Goal: Transaction & Acquisition: Book appointment/travel/reservation

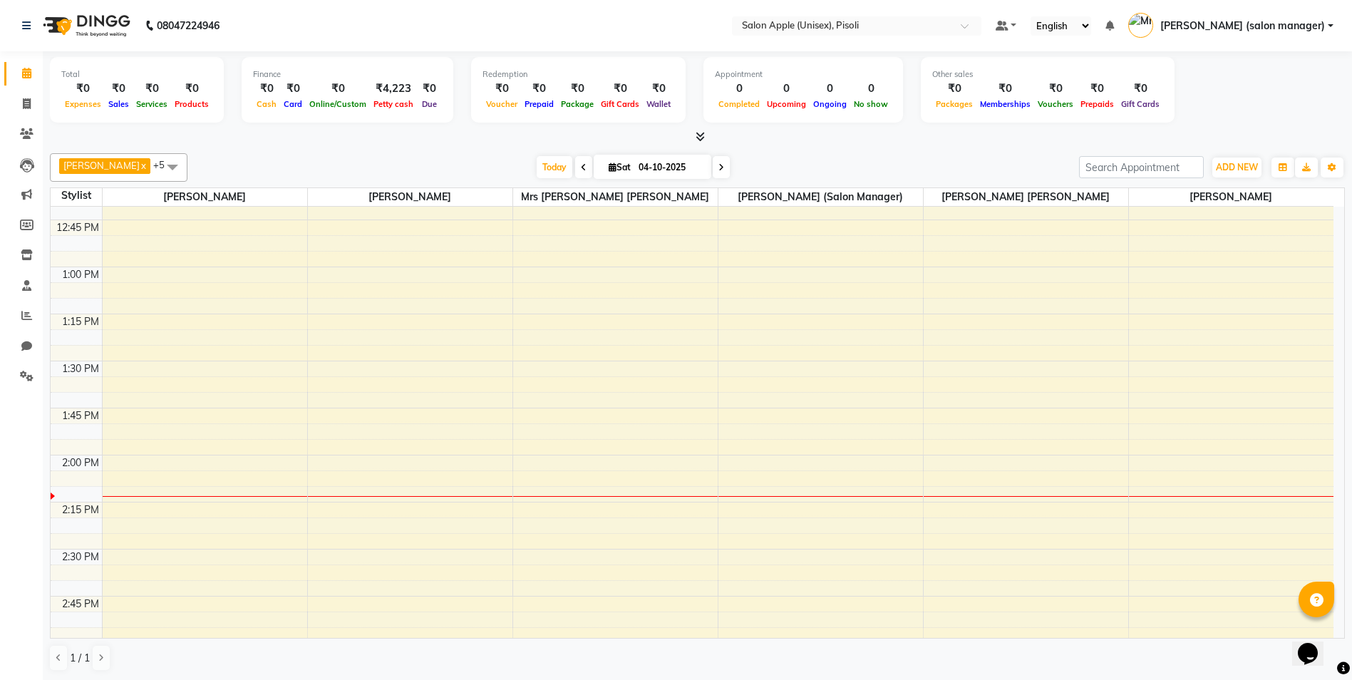
scroll to position [889, 0]
click at [558, 484] on div "8:00 AM 8:15 AM 8:30 AM 8:45 AM 9:00 AM 9:15 AM 9:30 AM 9:45 AM 10:00 AM 10:15 …" at bounding box center [692, 541] width 1283 height 2446
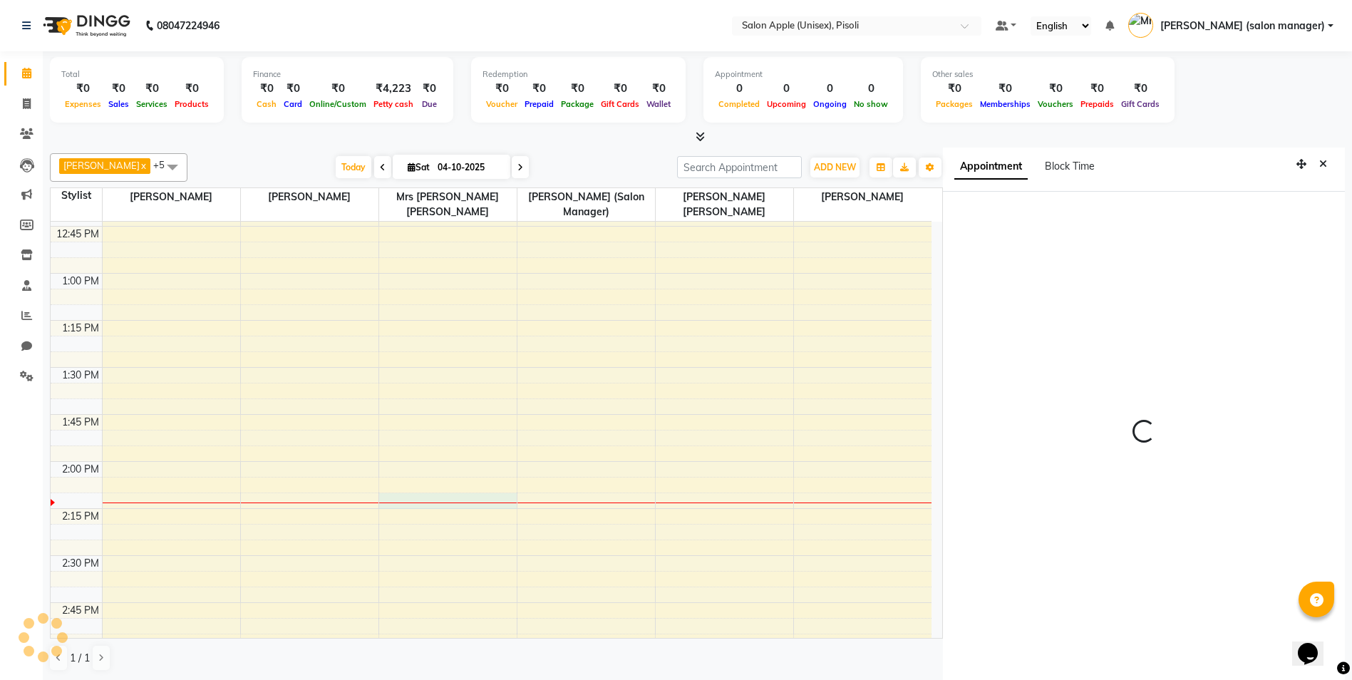
scroll to position [6, 0]
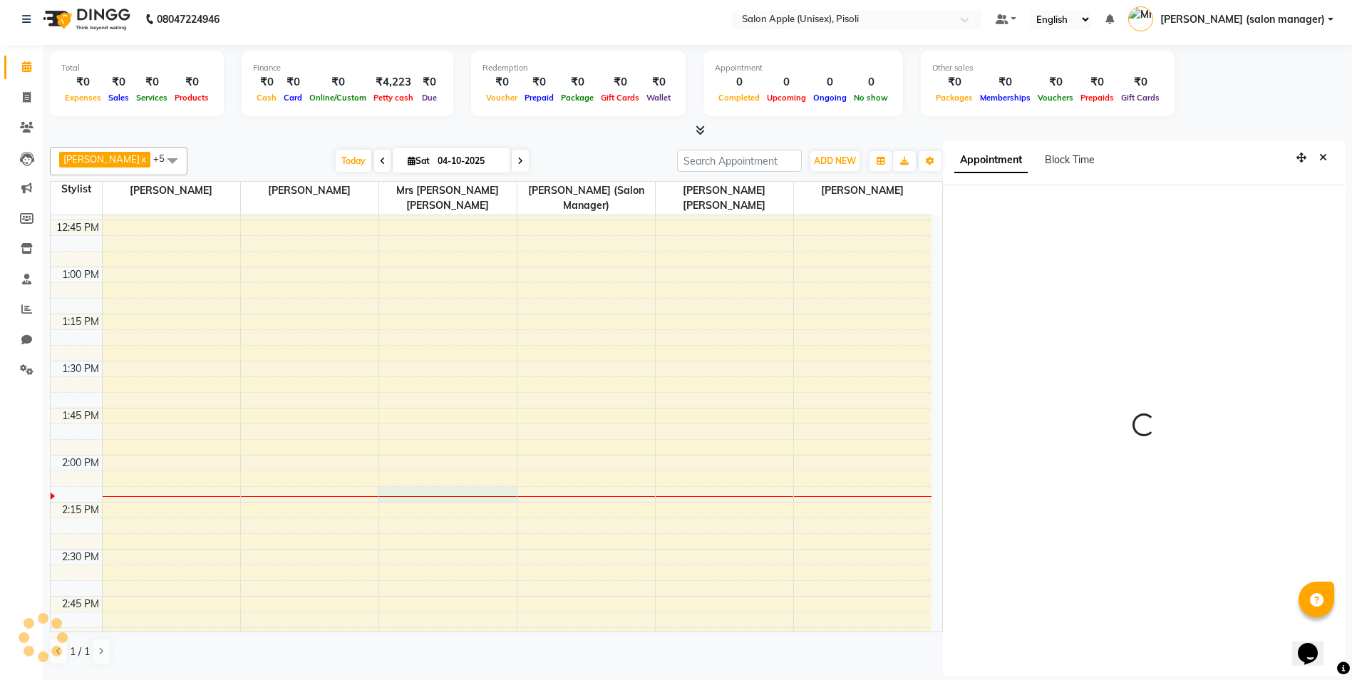
select select "855"
select select "89717"
select select "tentative"
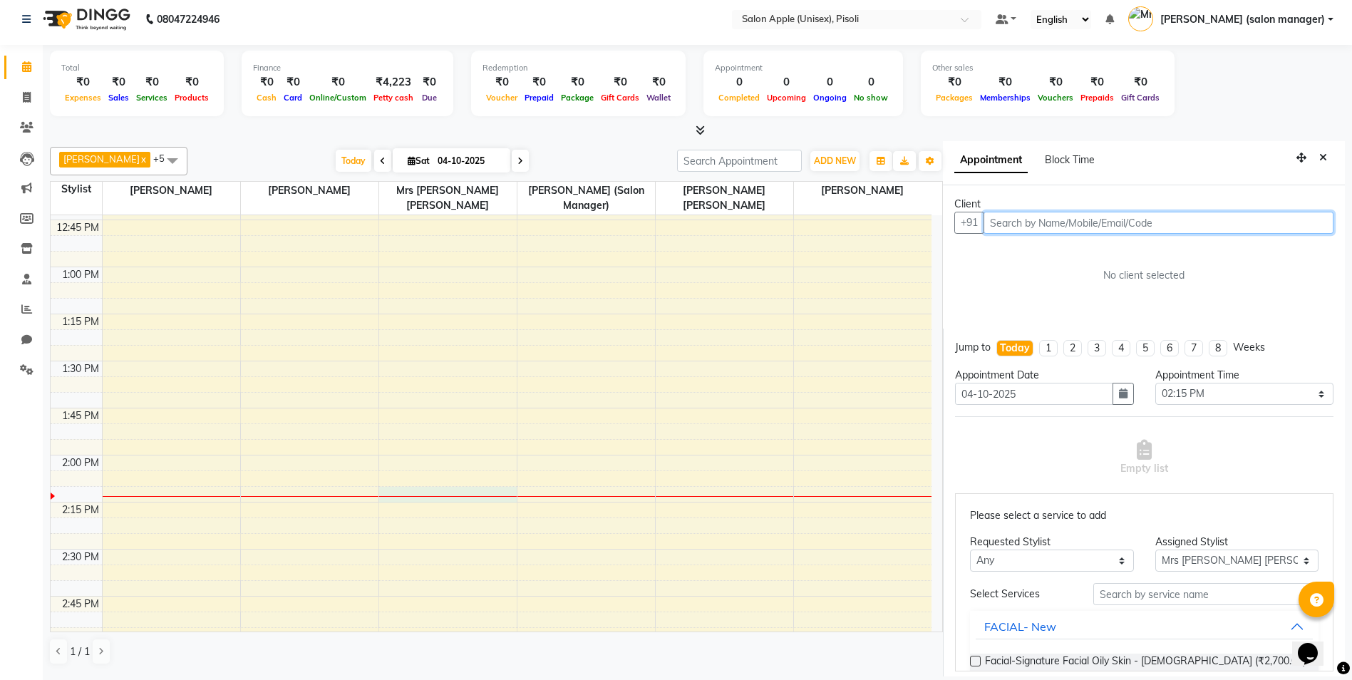
click at [1020, 222] on input "text" at bounding box center [1159, 223] width 350 height 22
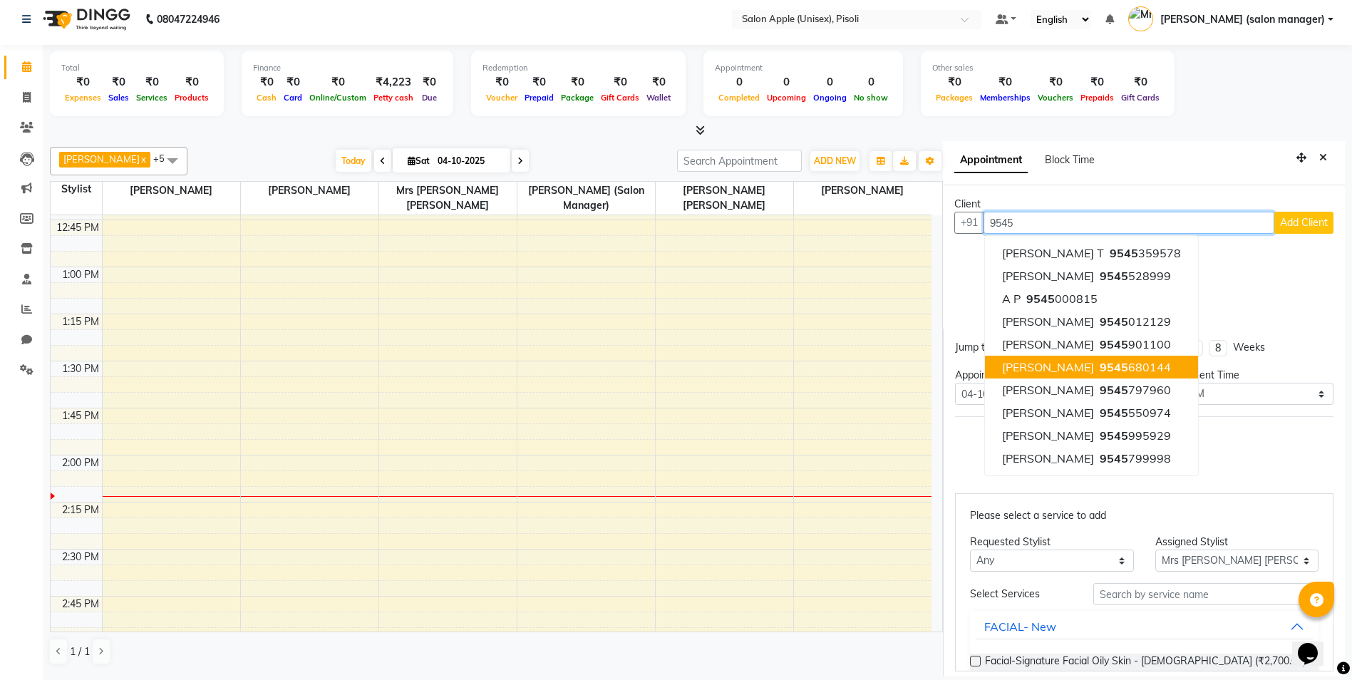
click at [1129, 369] on span "9545" at bounding box center [1114, 367] width 29 height 14
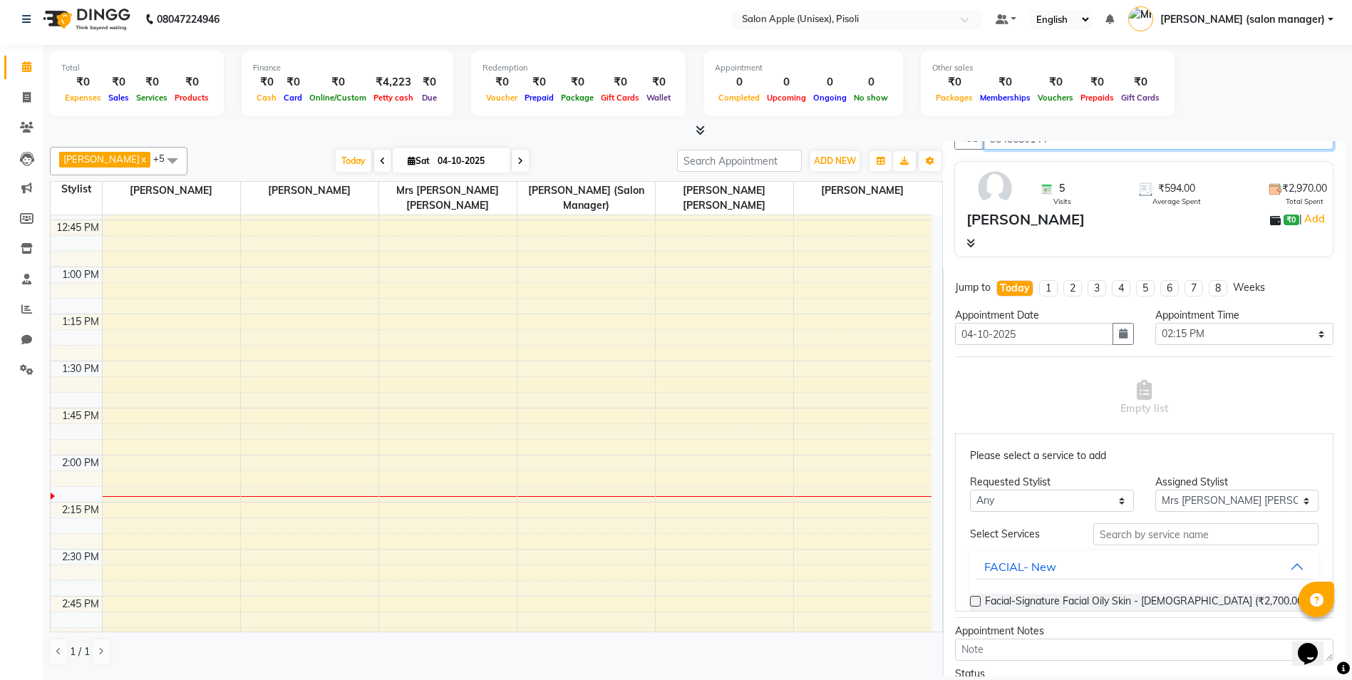
scroll to position [91, 0]
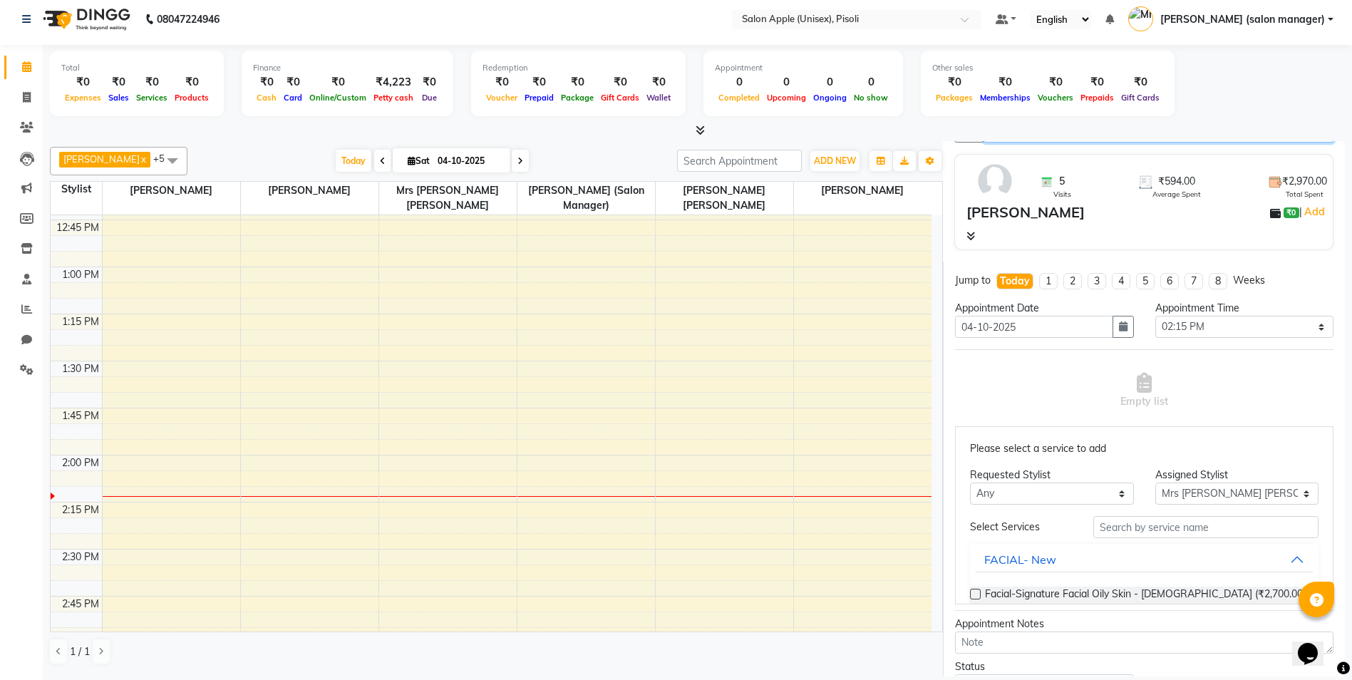
type input "9545680144"
click at [1118, 531] on input "text" at bounding box center [1206, 527] width 225 height 22
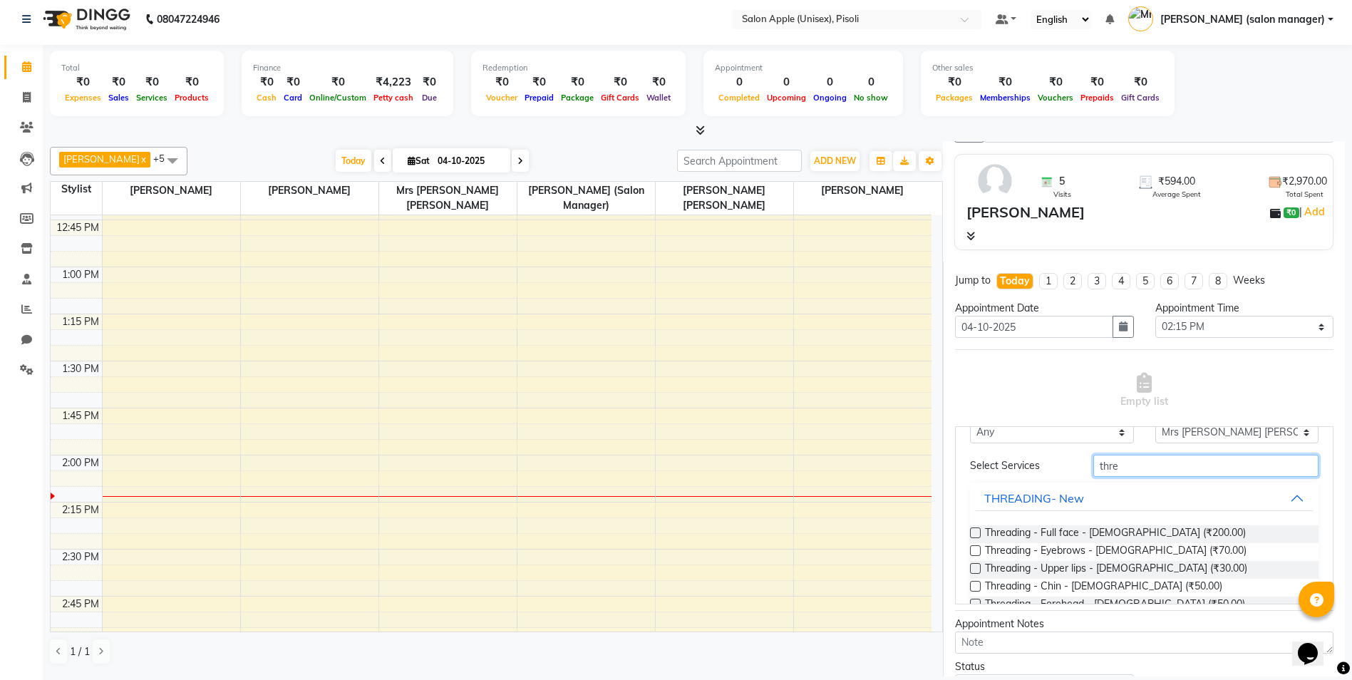
scroll to position [71, 0]
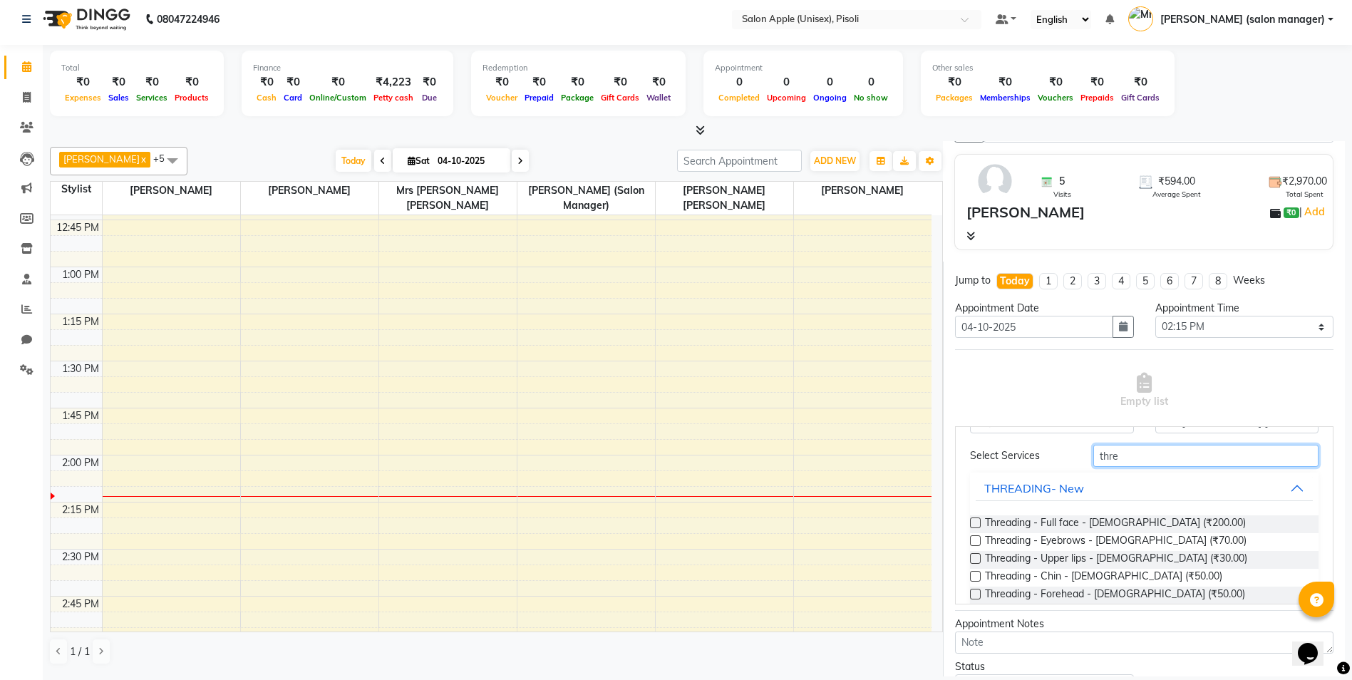
type input "thre"
click at [972, 539] on label at bounding box center [975, 540] width 11 height 11
click at [972, 539] on input "checkbox" at bounding box center [974, 542] width 9 height 9
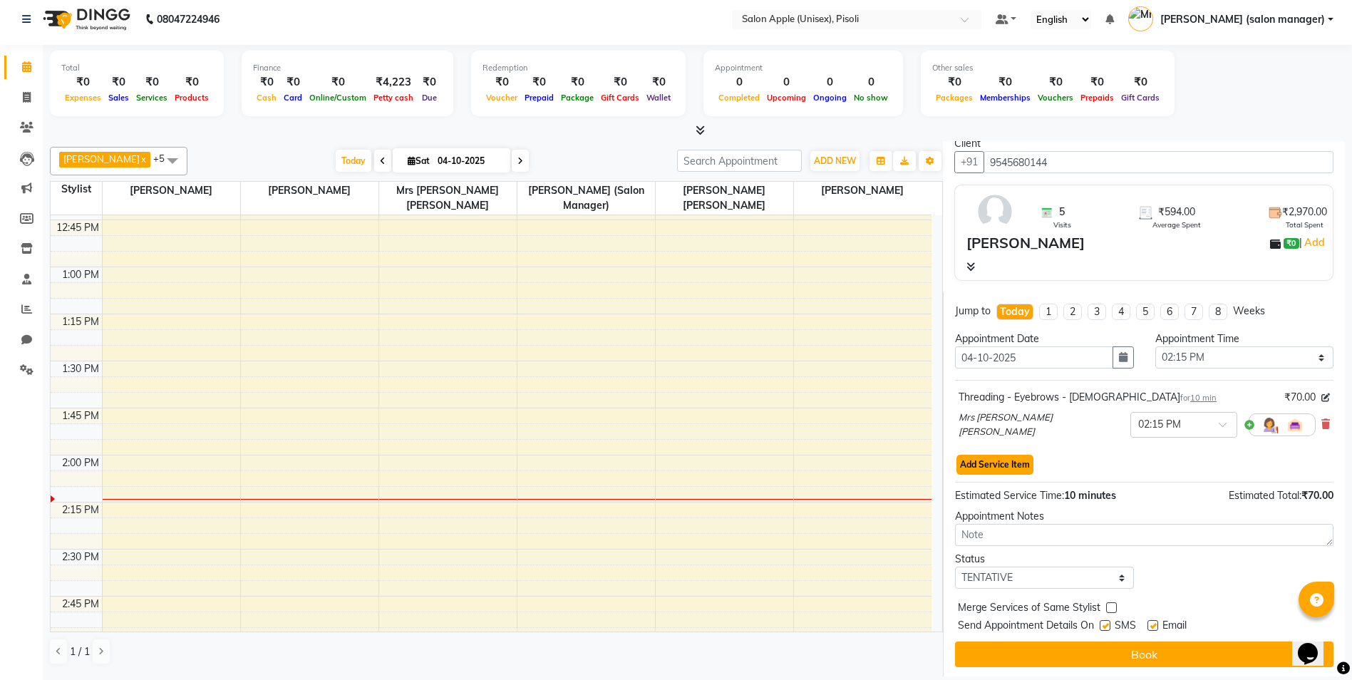
click at [1025, 469] on button "Add Service Item" at bounding box center [995, 465] width 77 height 20
select select "89717"
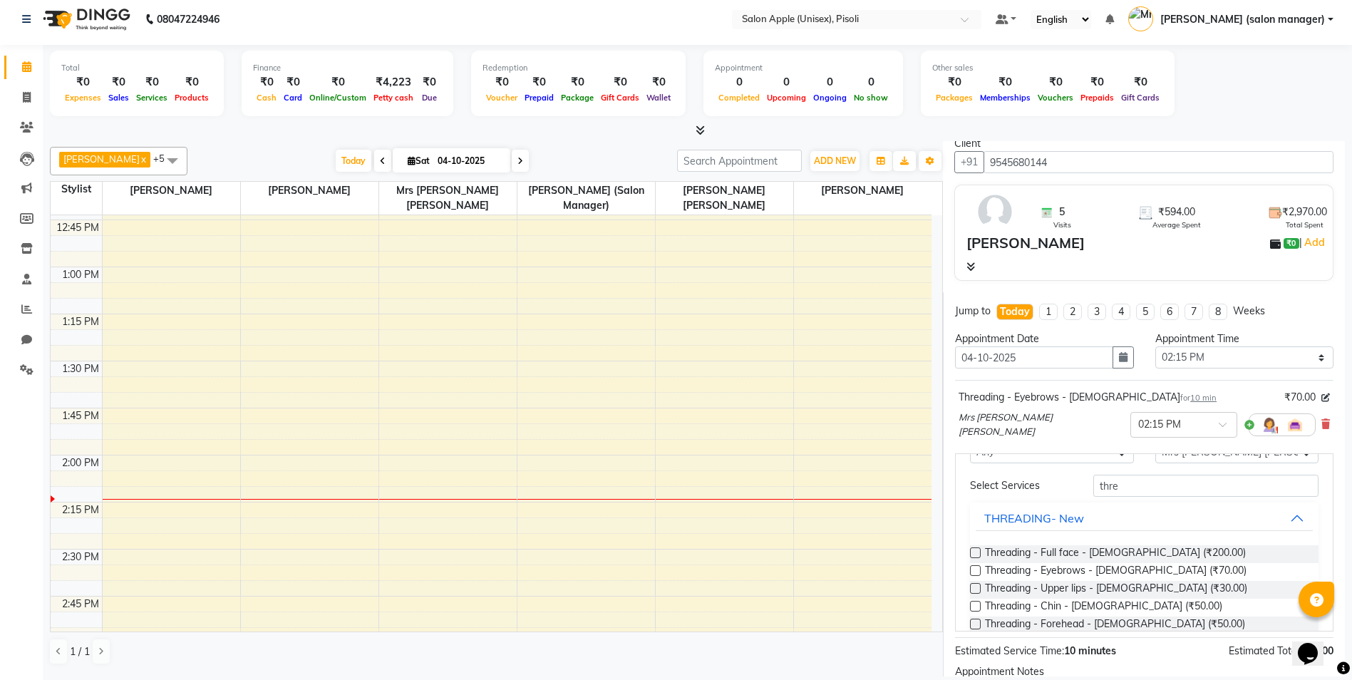
scroll to position [81, 0]
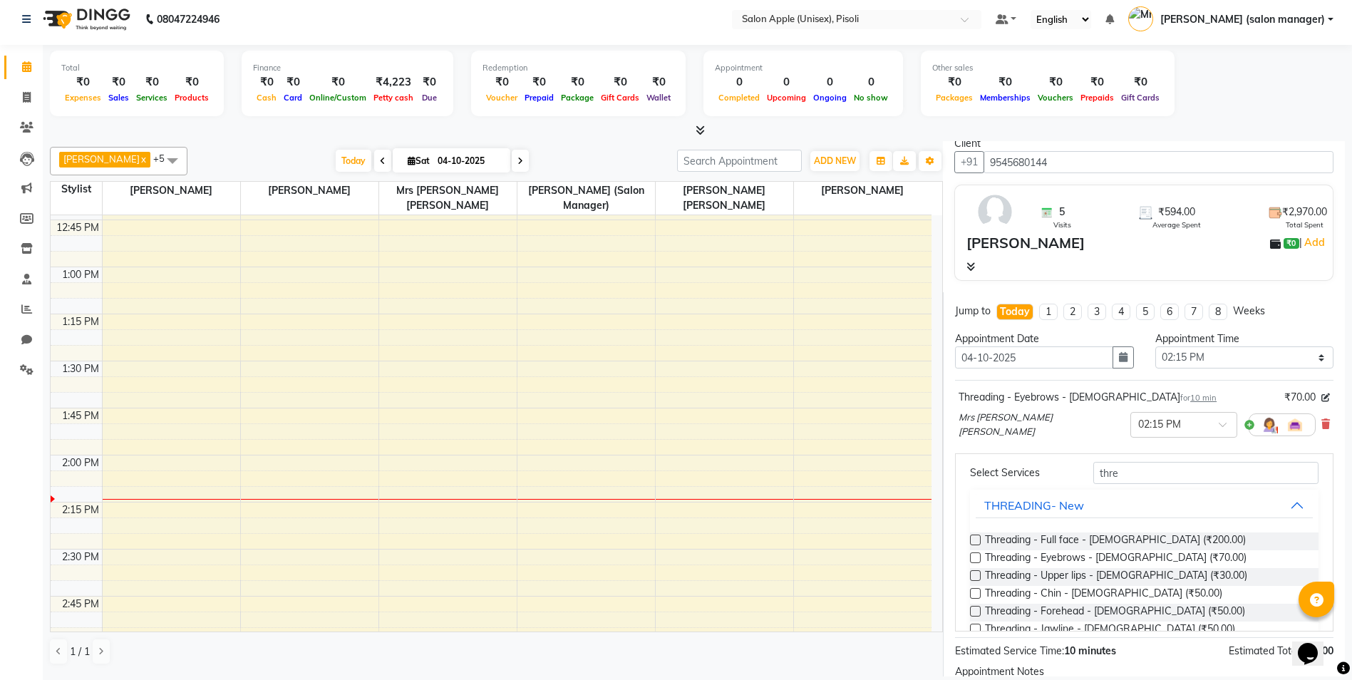
click at [972, 575] on label at bounding box center [975, 575] width 11 height 11
click at [972, 575] on input "checkbox" at bounding box center [974, 577] width 9 height 9
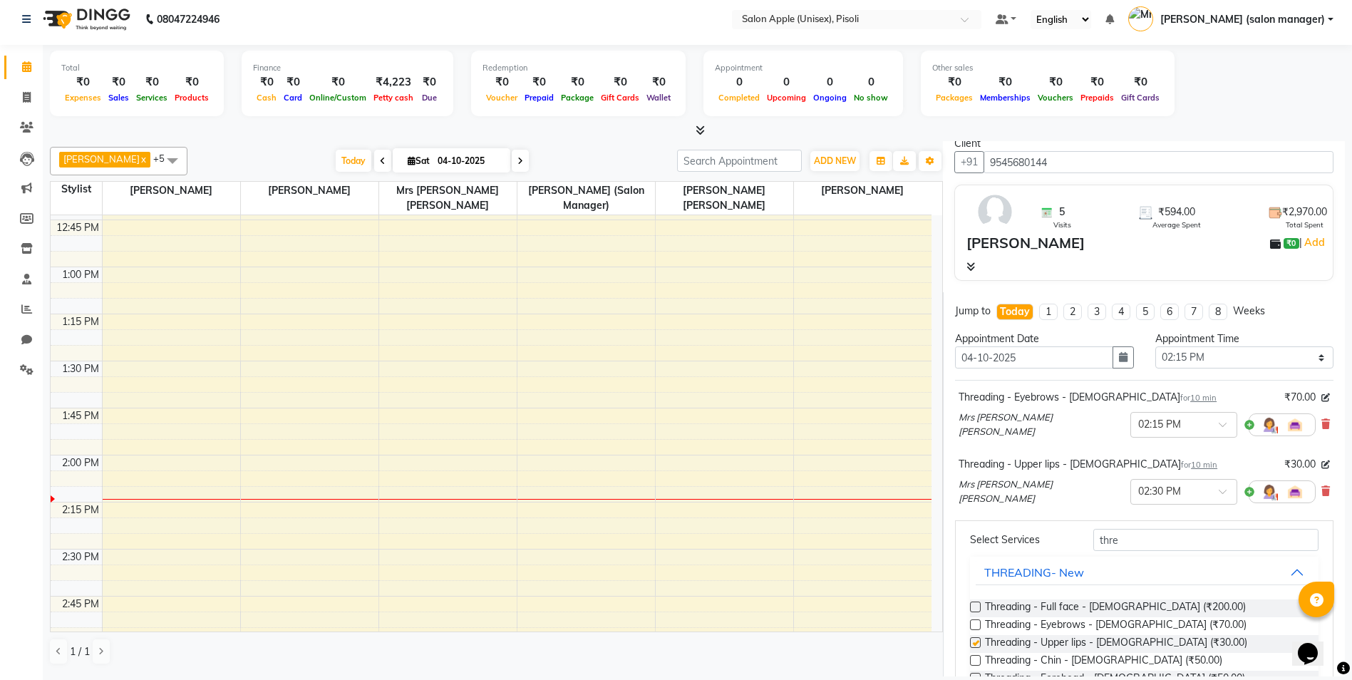
checkbox input "false"
type input "t"
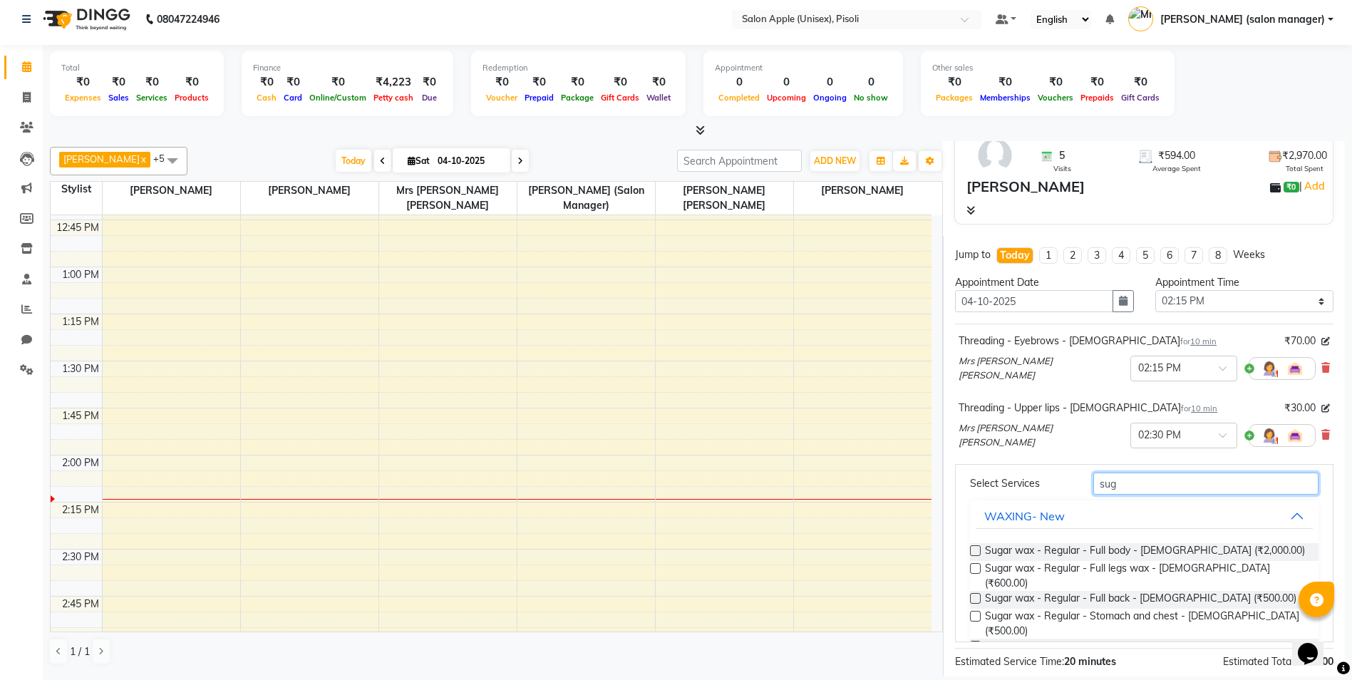
scroll to position [126, 0]
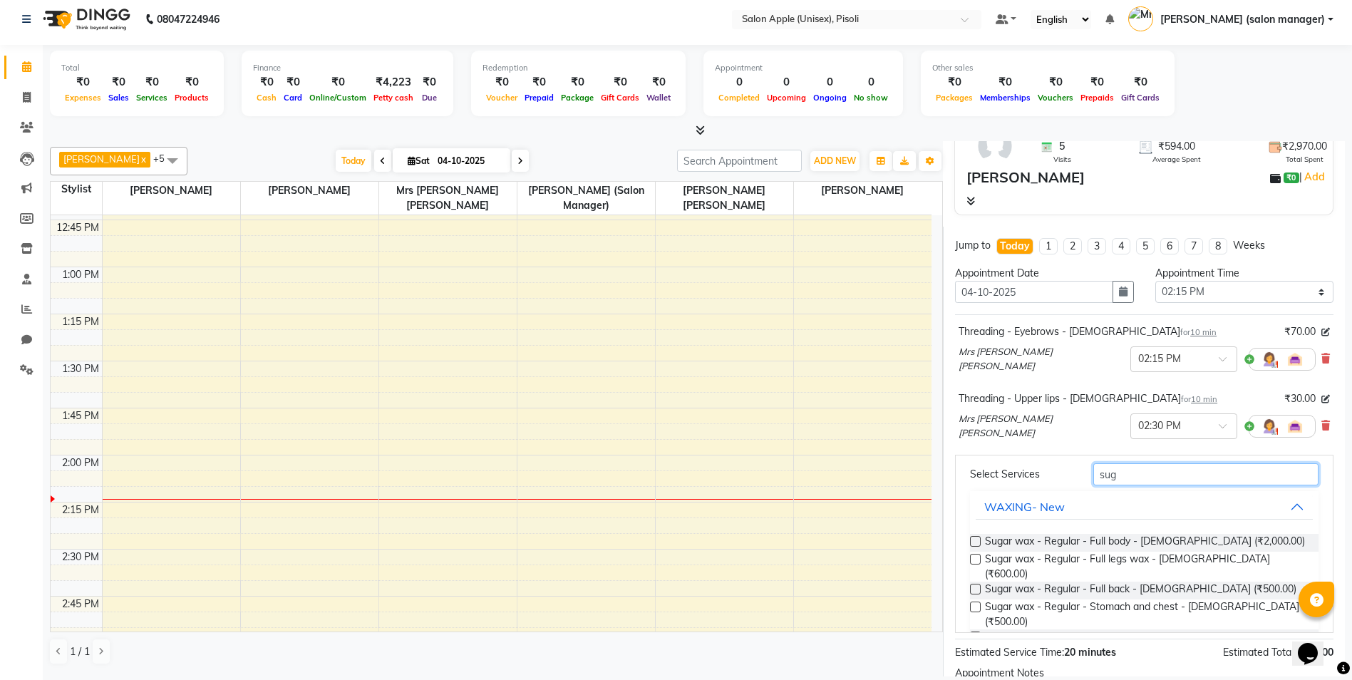
type input "sug"
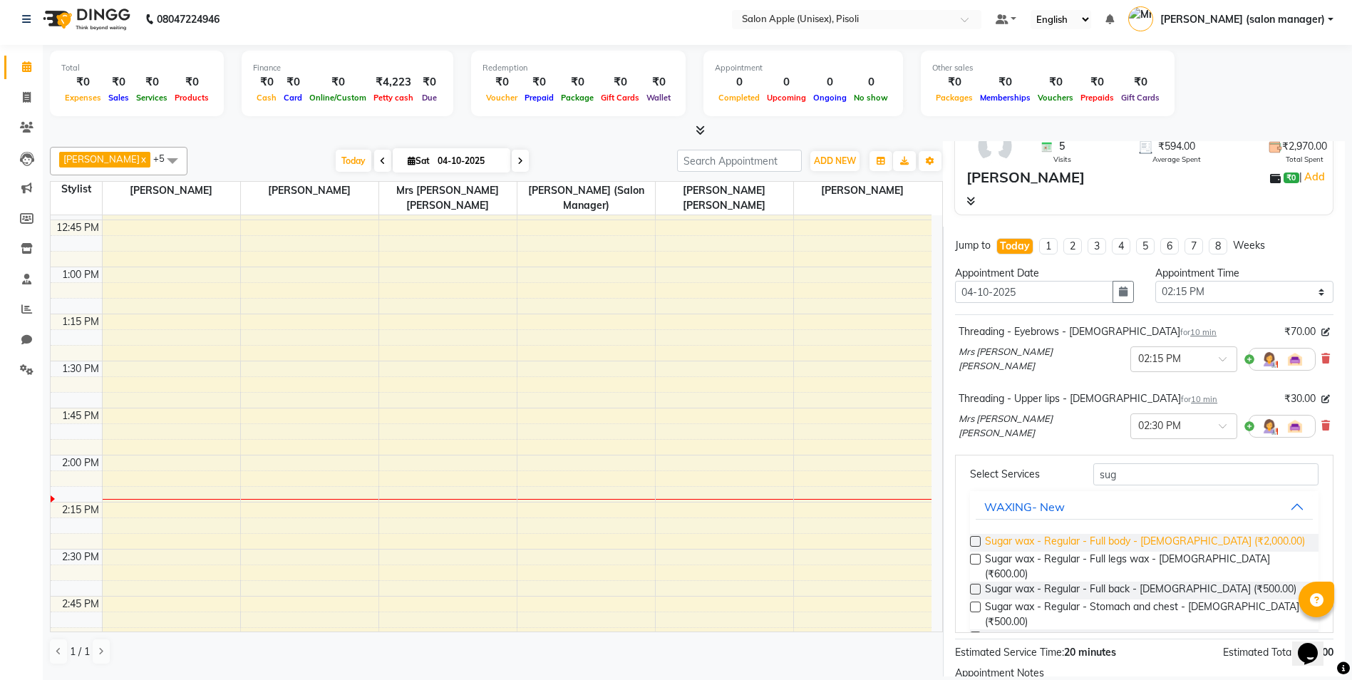
drag, startPoint x: 976, startPoint y: 609, endPoint x: 1104, endPoint y: 600, distance: 127.9
click at [977, 632] on label at bounding box center [975, 637] width 11 height 11
click at [977, 634] on input "checkbox" at bounding box center [974, 638] width 9 height 9
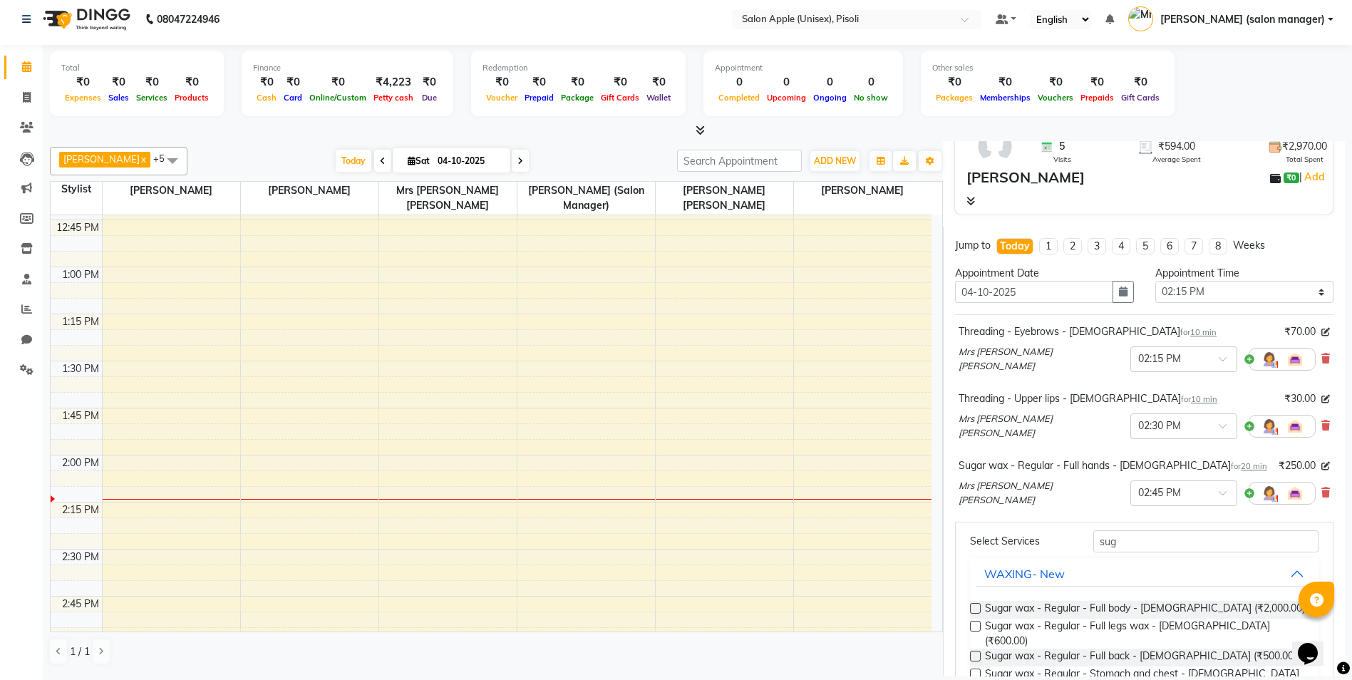
checkbox input "false"
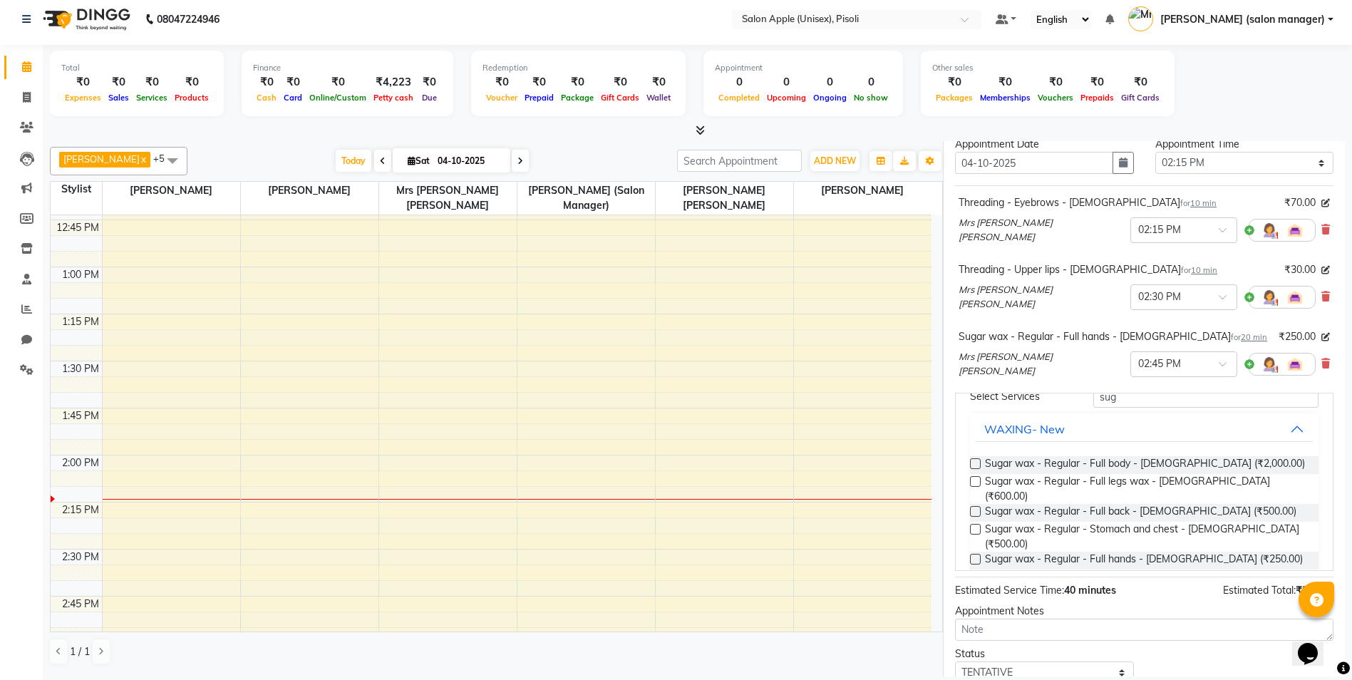
scroll to position [110, 0]
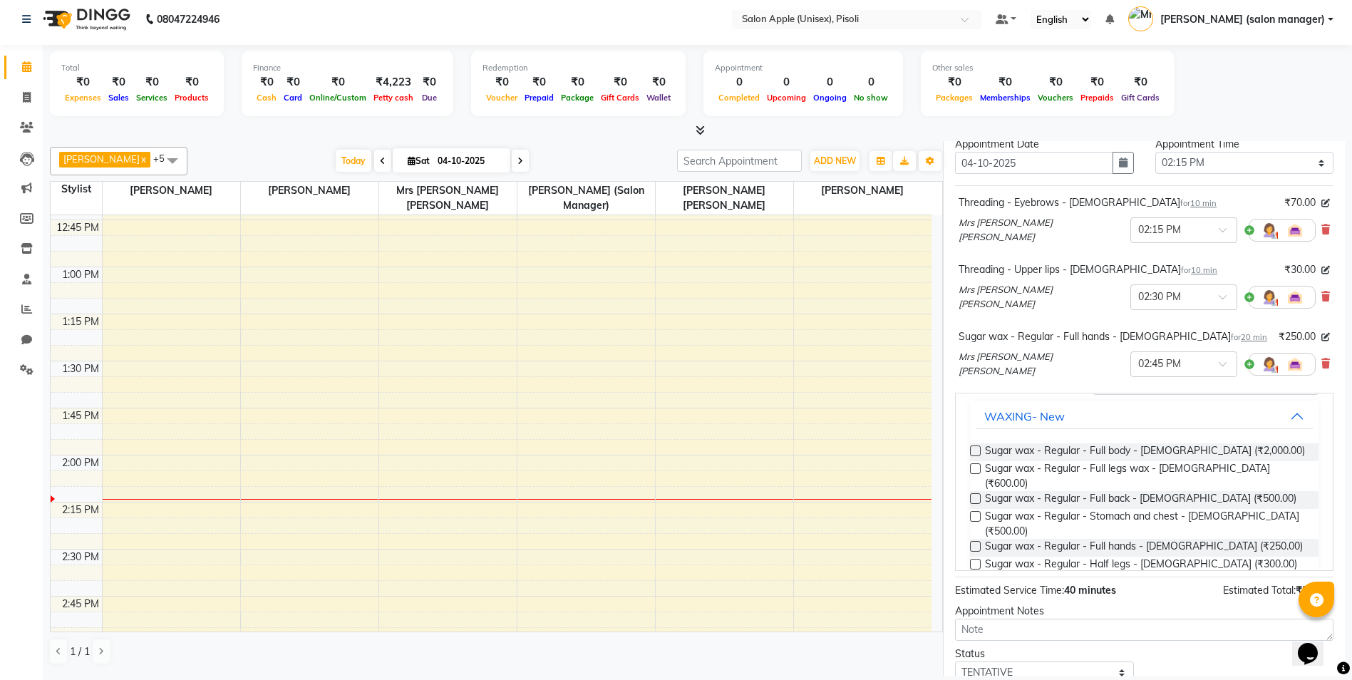
click at [972, 559] on label at bounding box center [975, 564] width 11 height 11
click at [972, 561] on input "checkbox" at bounding box center [974, 565] width 9 height 9
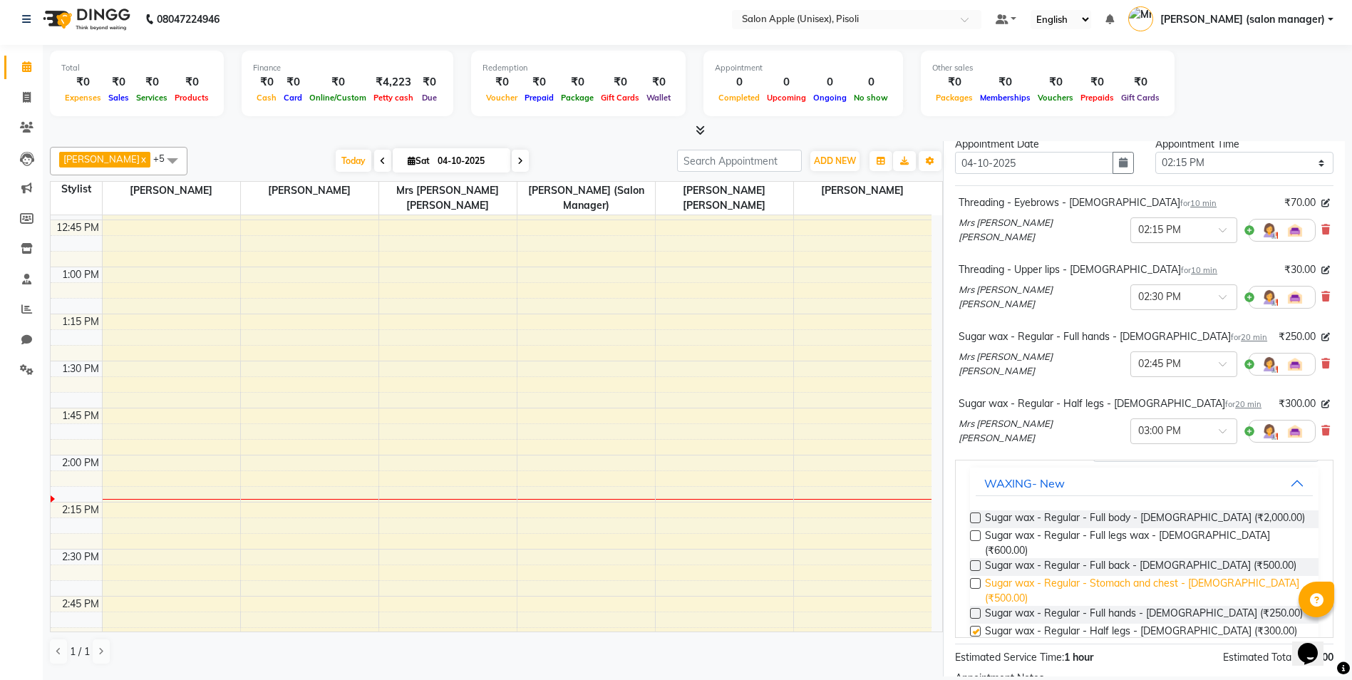
checkbox input "false"
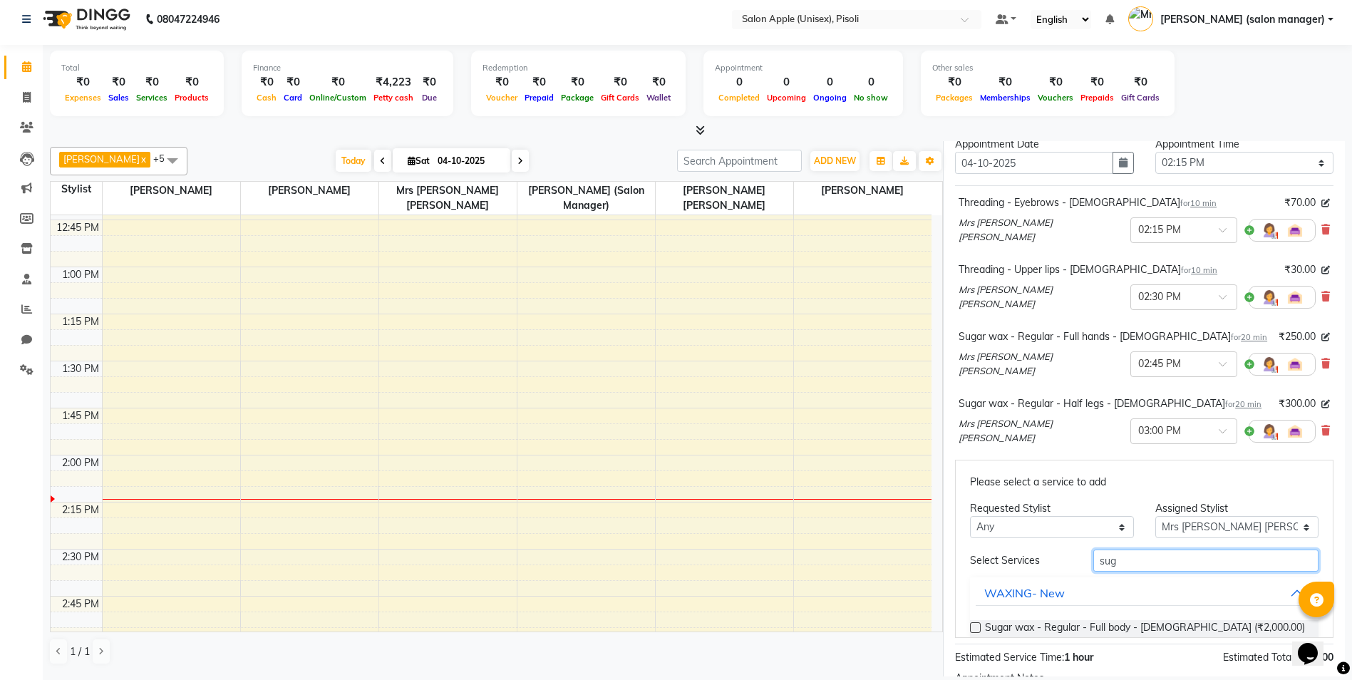
click at [1121, 553] on input "sug" at bounding box center [1206, 561] width 225 height 22
type input "s"
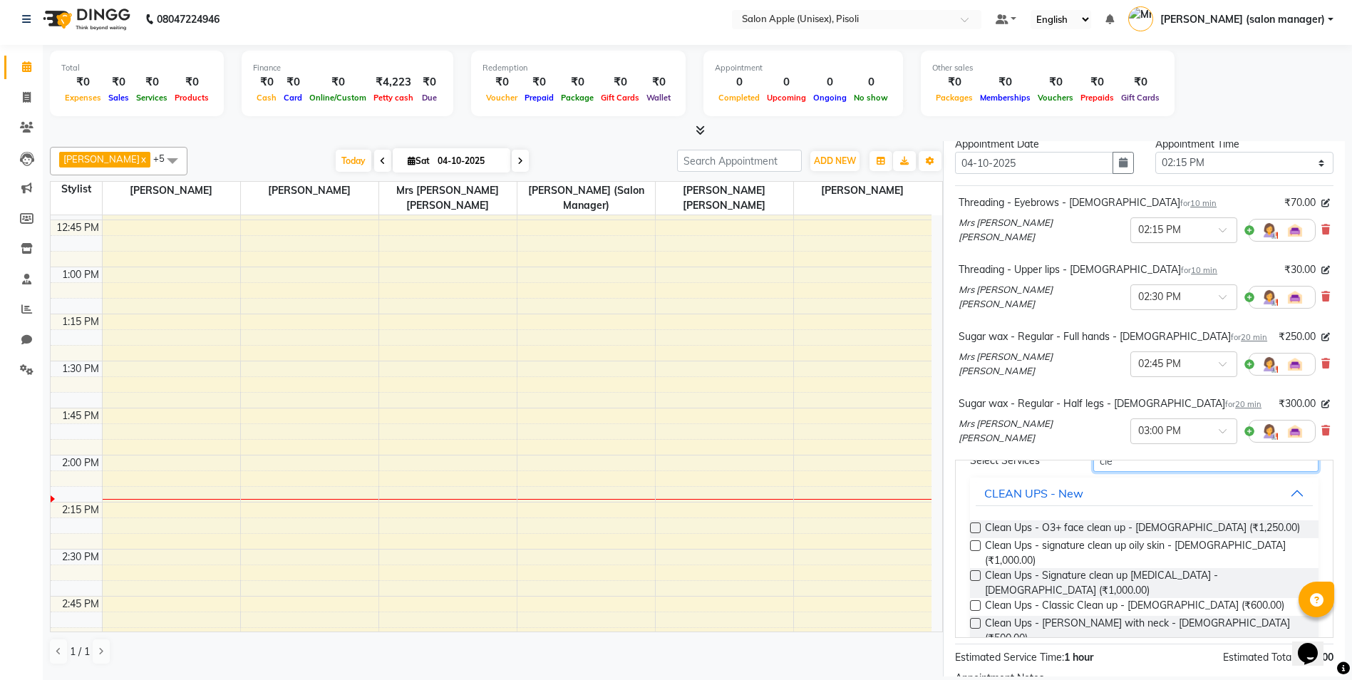
scroll to position [104, 0]
type input "cle"
click at [977, 596] on label at bounding box center [975, 601] width 11 height 11
click at [977, 598] on input "checkbox" at bounding box center [974, 602] width 9 height 9
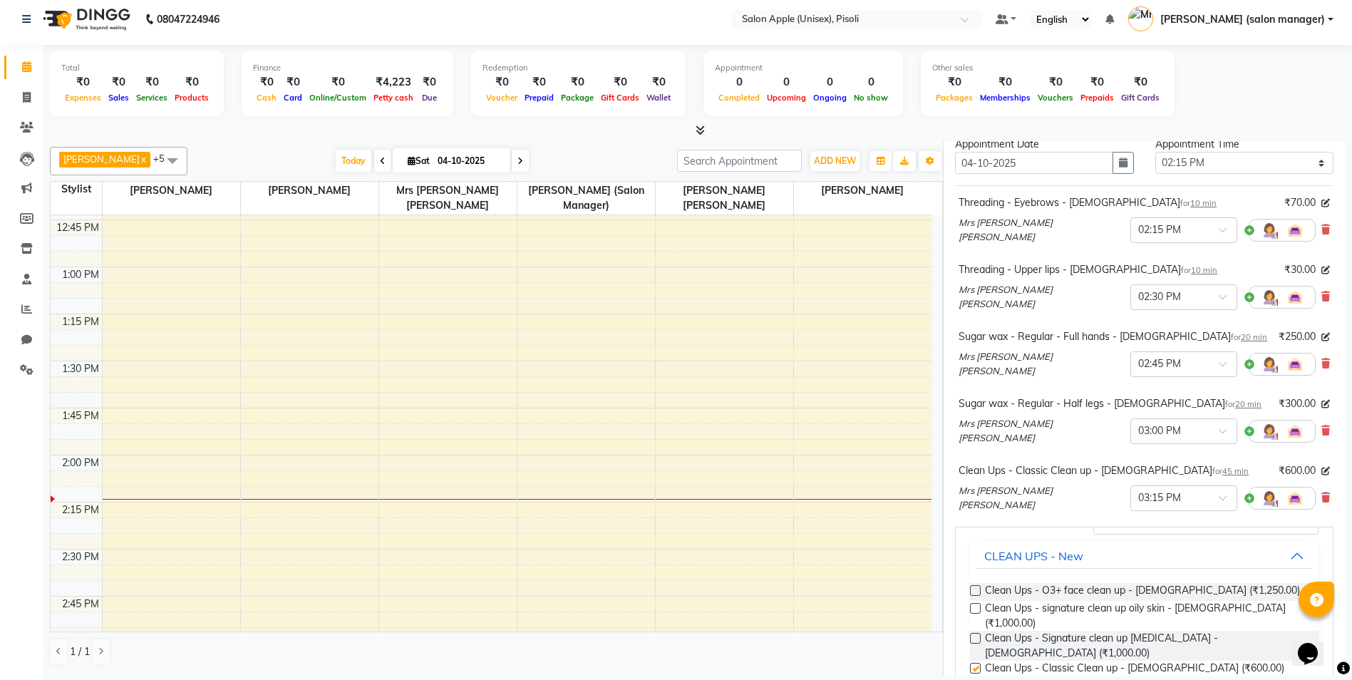
checkbox input "false"
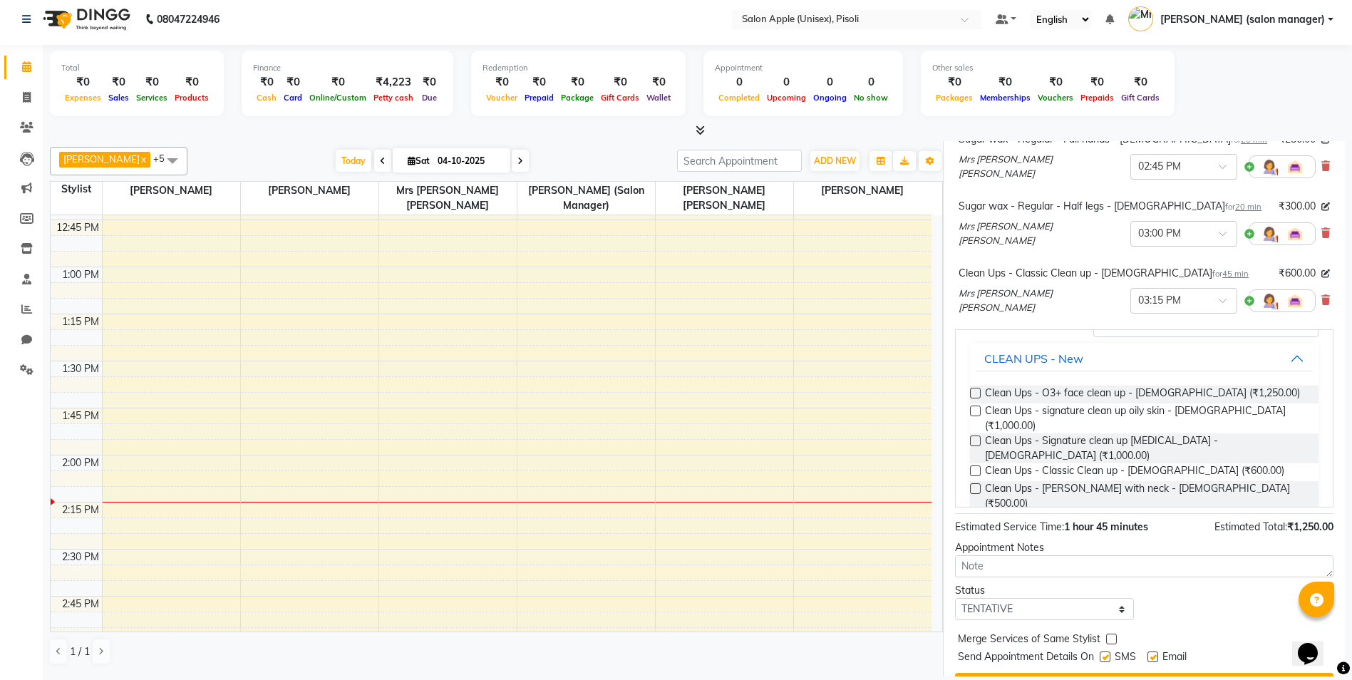
scroll to position [446, 0]
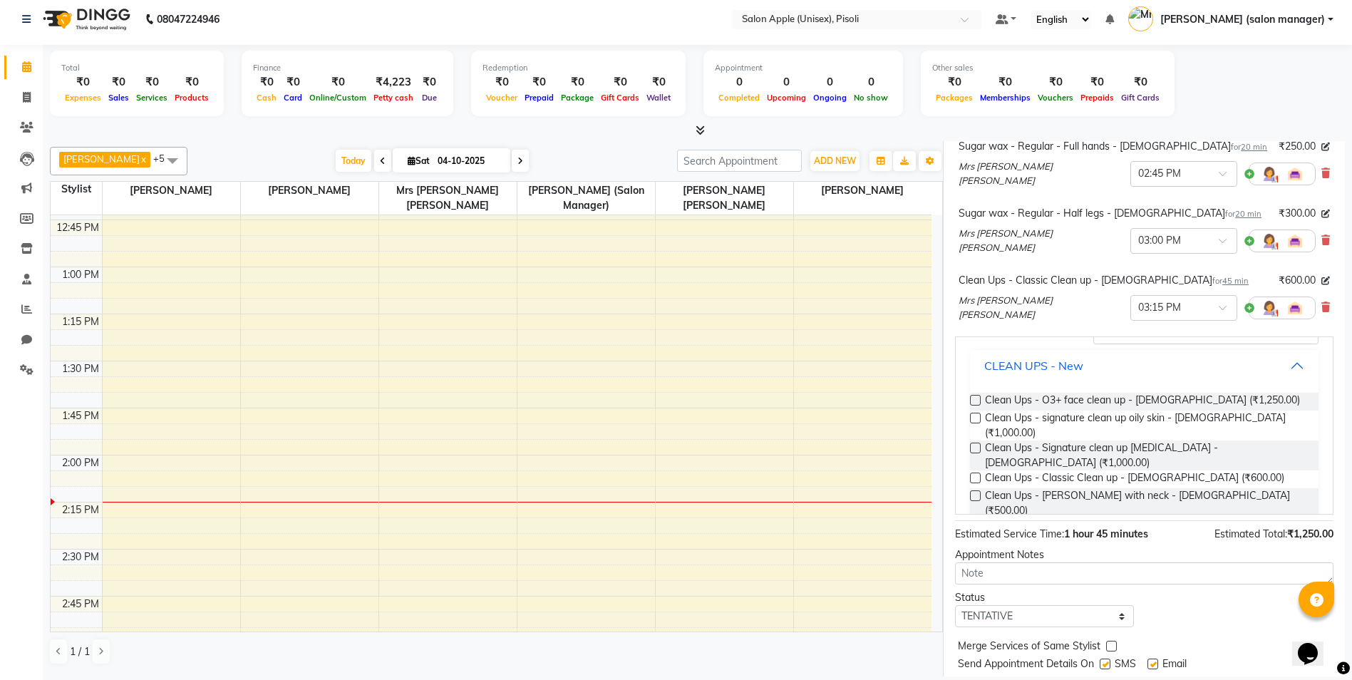
click at [1280, 358] on button "CLEAN UPS - New" at bounding box center [1144, 366] width 337 height 26
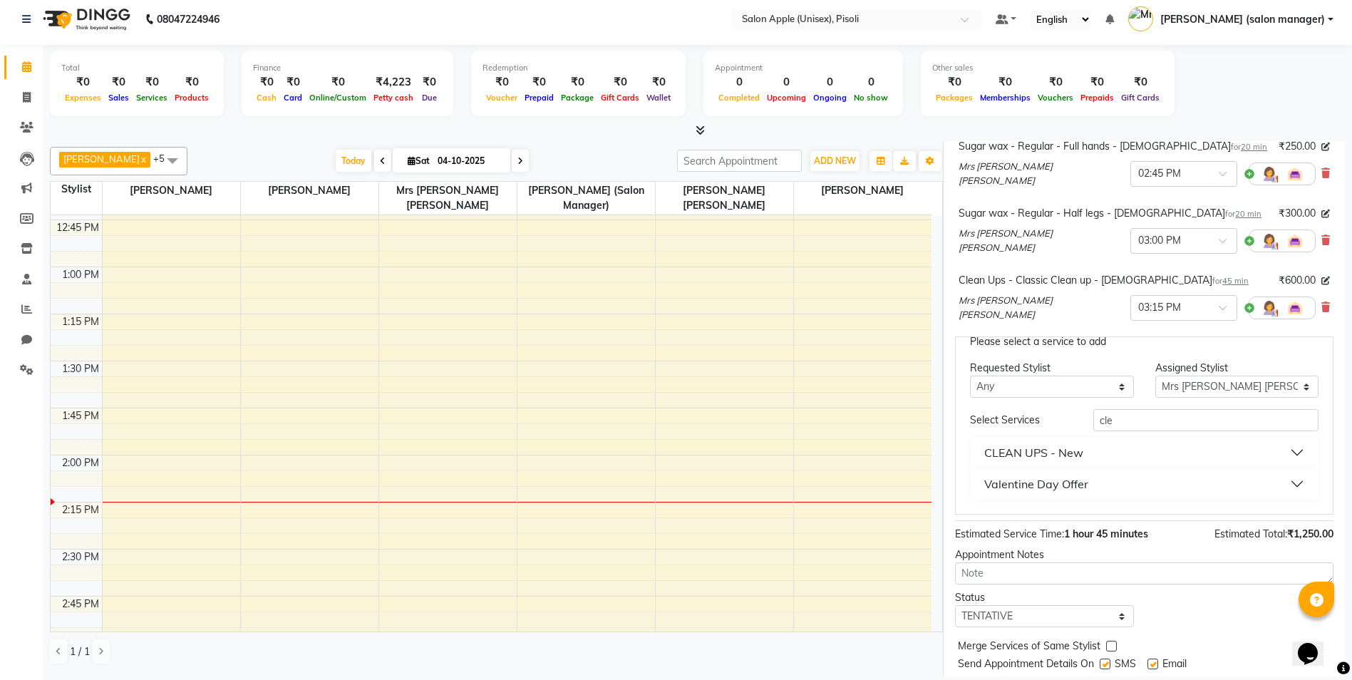
scroll to position [17, 0]
click at [1140, 415] on input "cle" at bounding box center [1206, 420] width 225 height 22
type input "c"
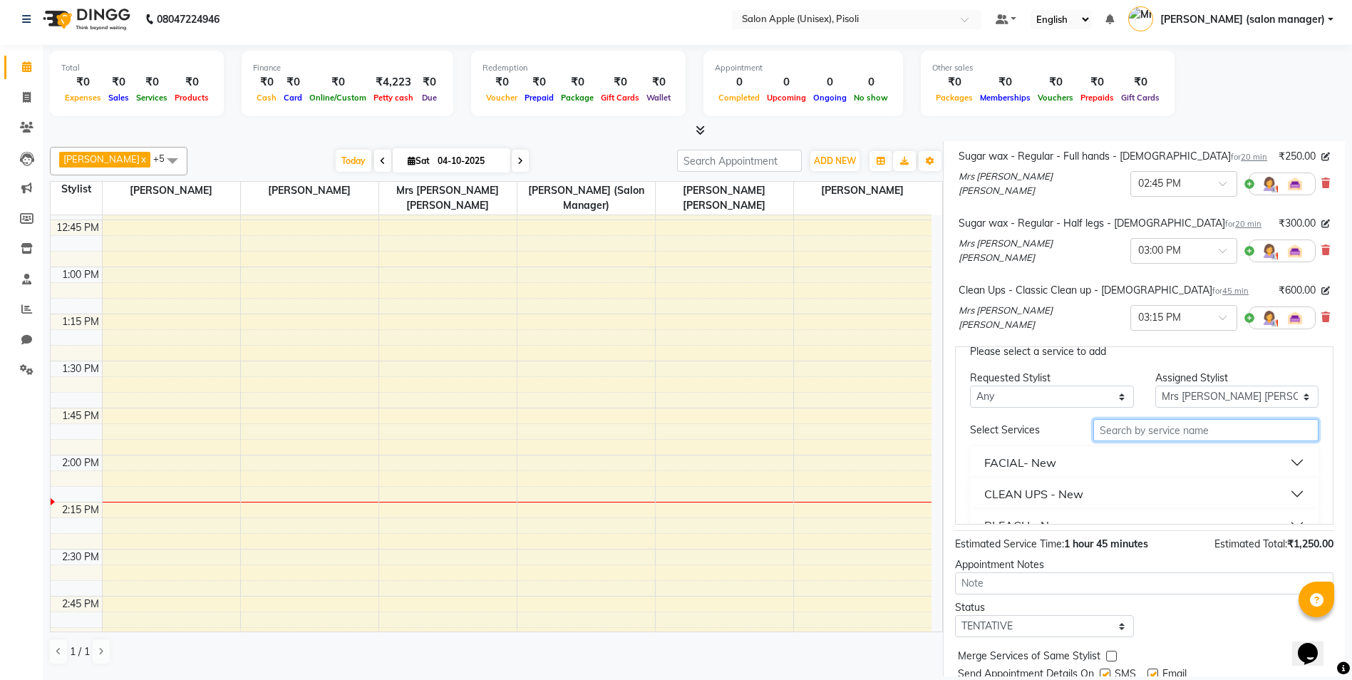
scroll to position [476, 0]
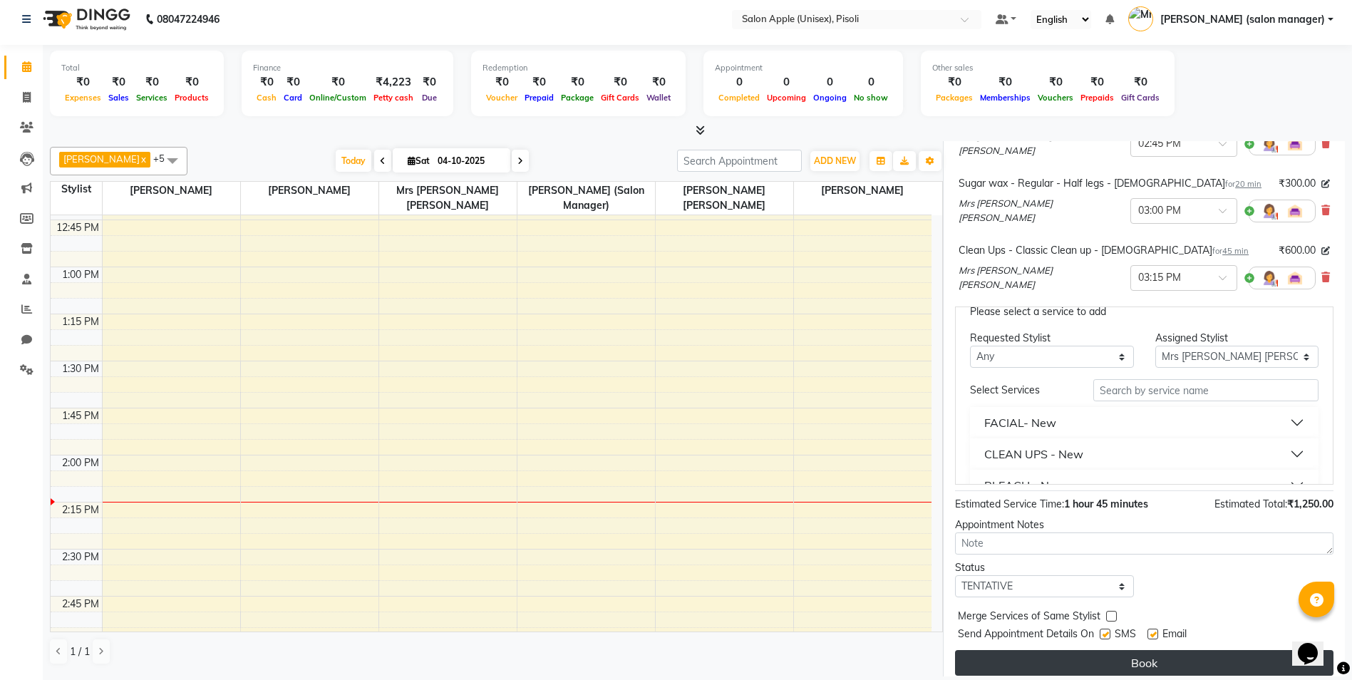
click at [1082, 654] on button "Book" at bounding box center [1144, 663] width 379 height 26
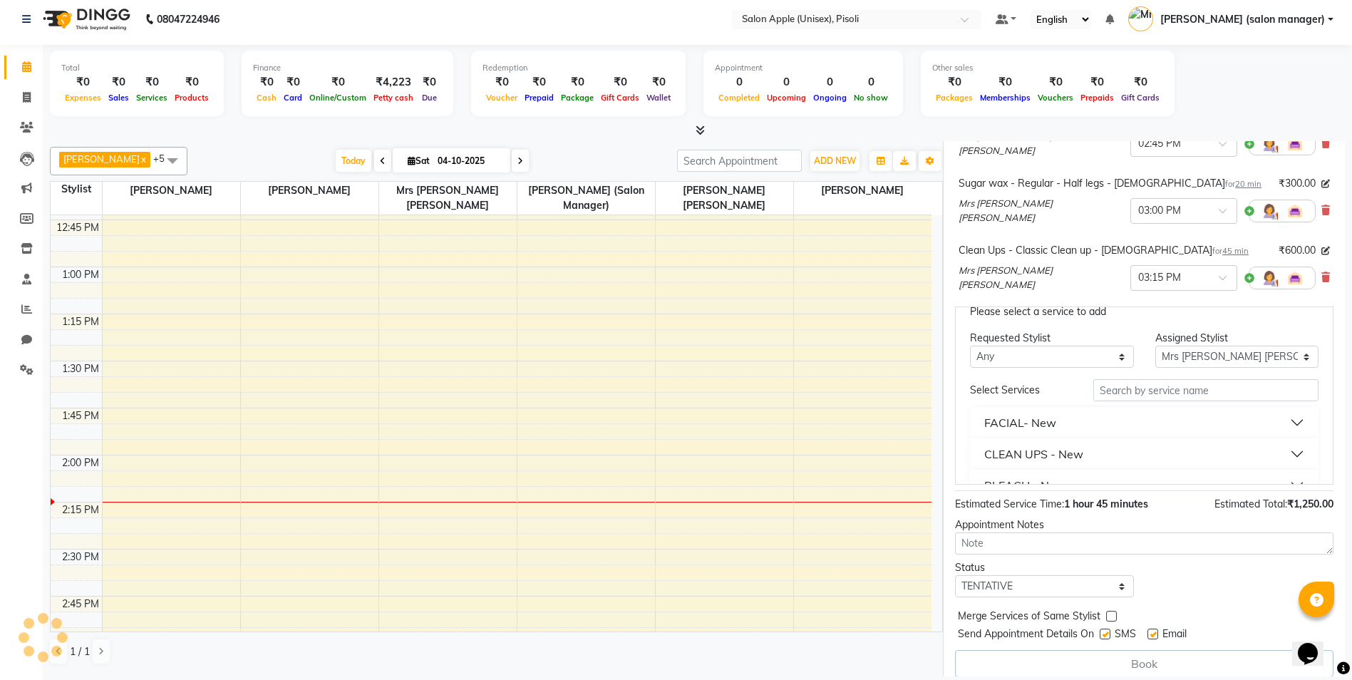
select select "89717"
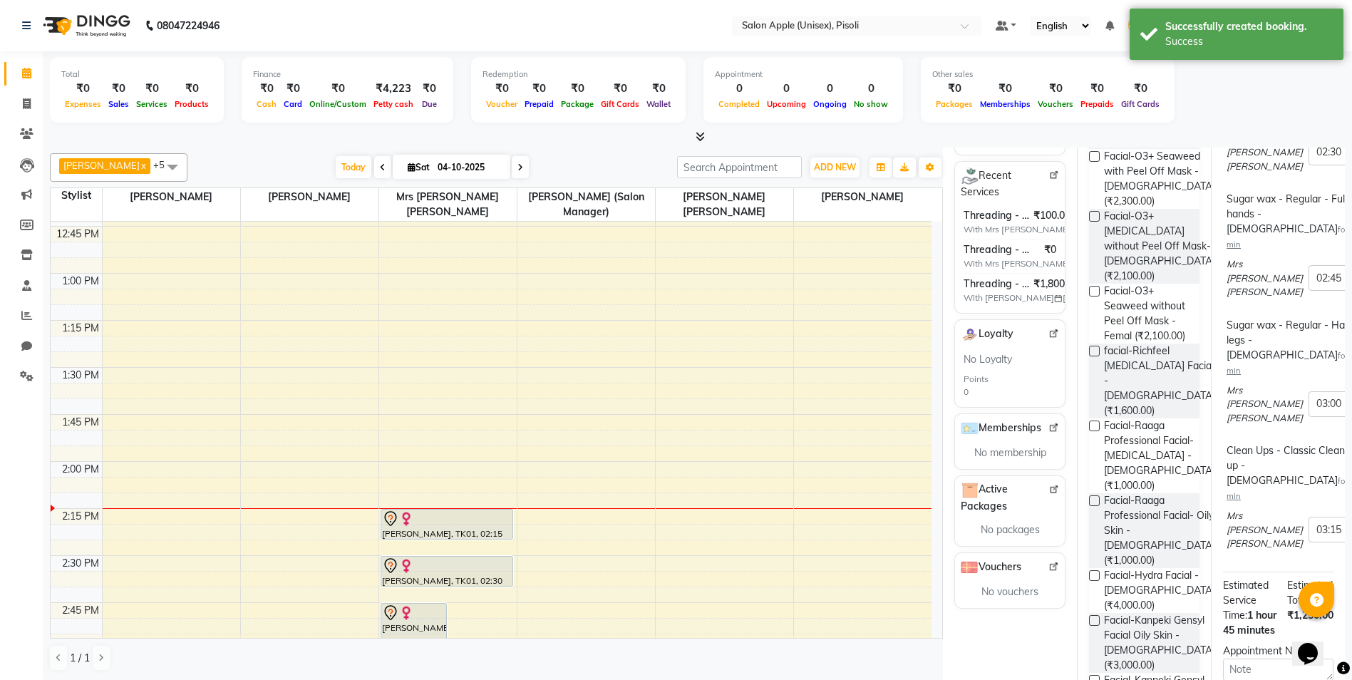
scroll to position [0, 0]
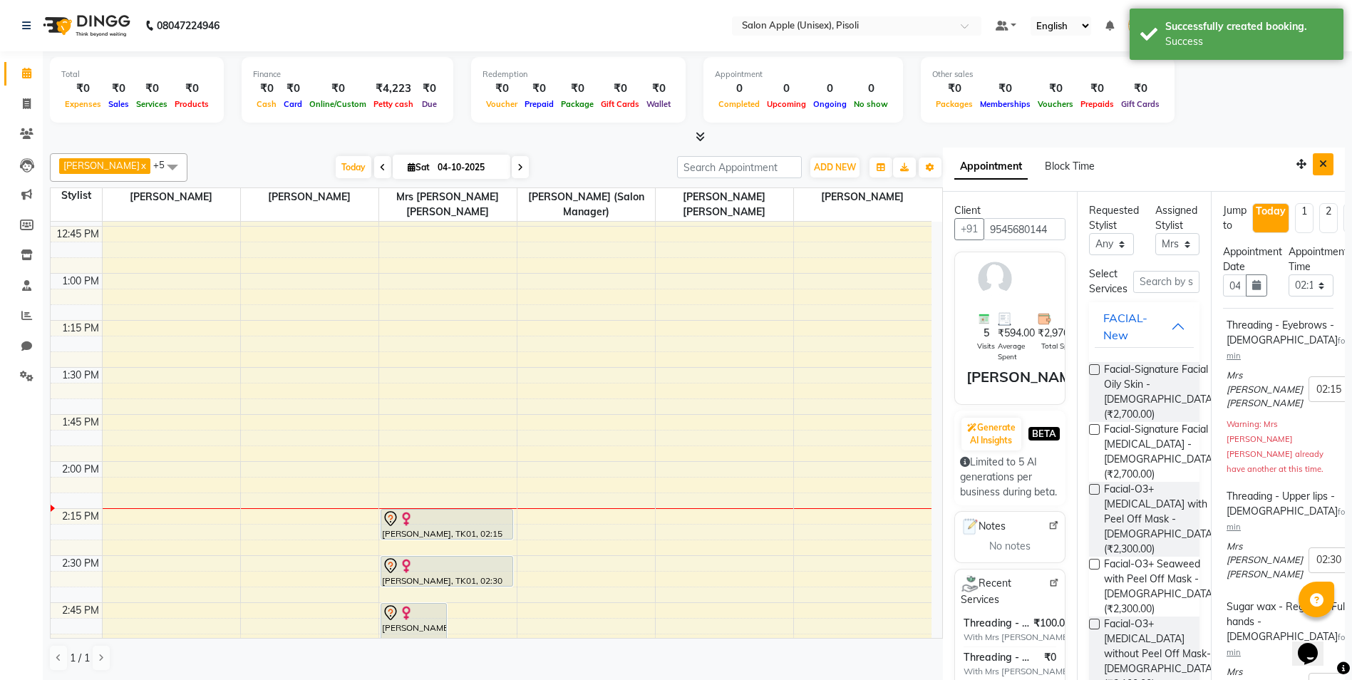
click at [1320, 162] on icon "Close" at bounding box center [1324, 164] width 8 height 10
